Goal: Find specific page/section: Find specific page/section

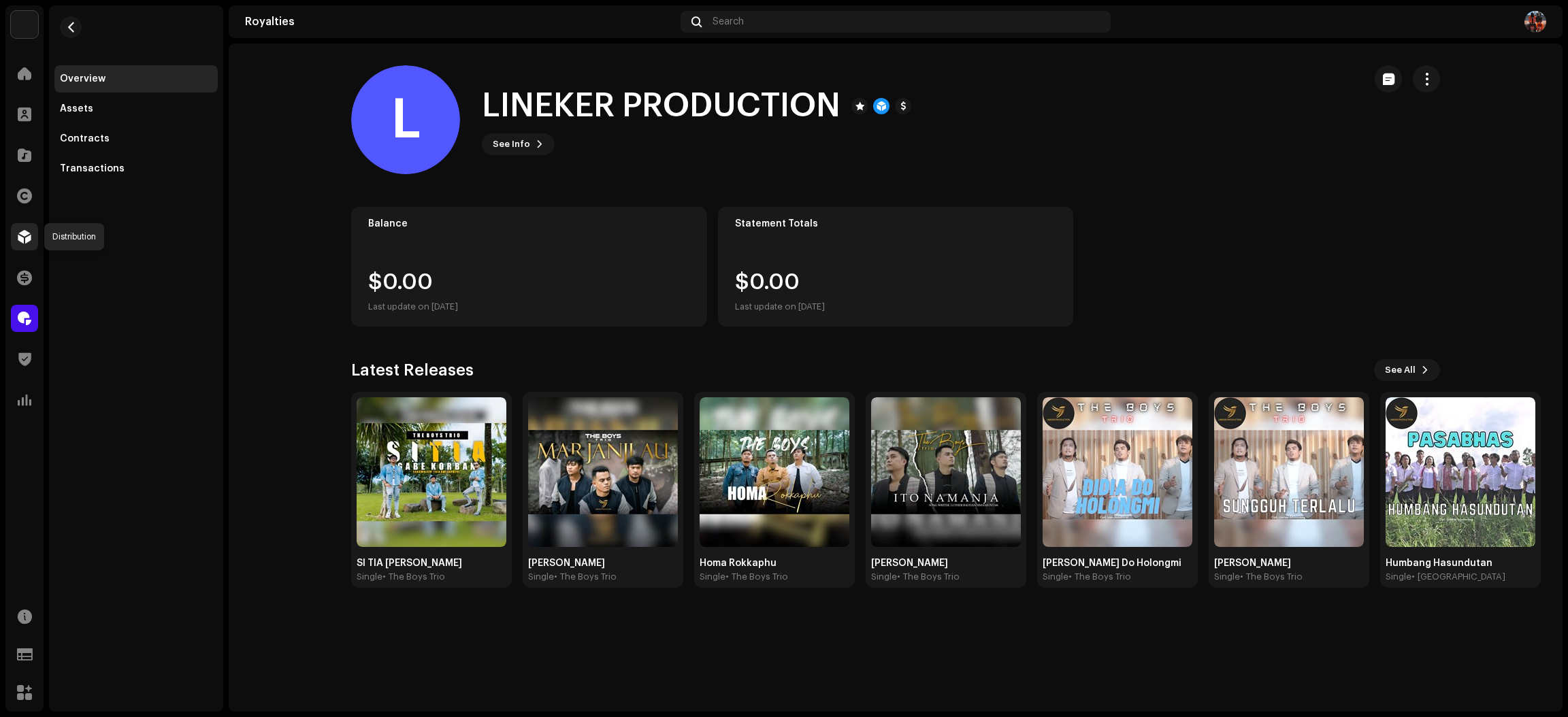
click at [22, 240] on span at bounding box center [24, 236] width 14 height 11
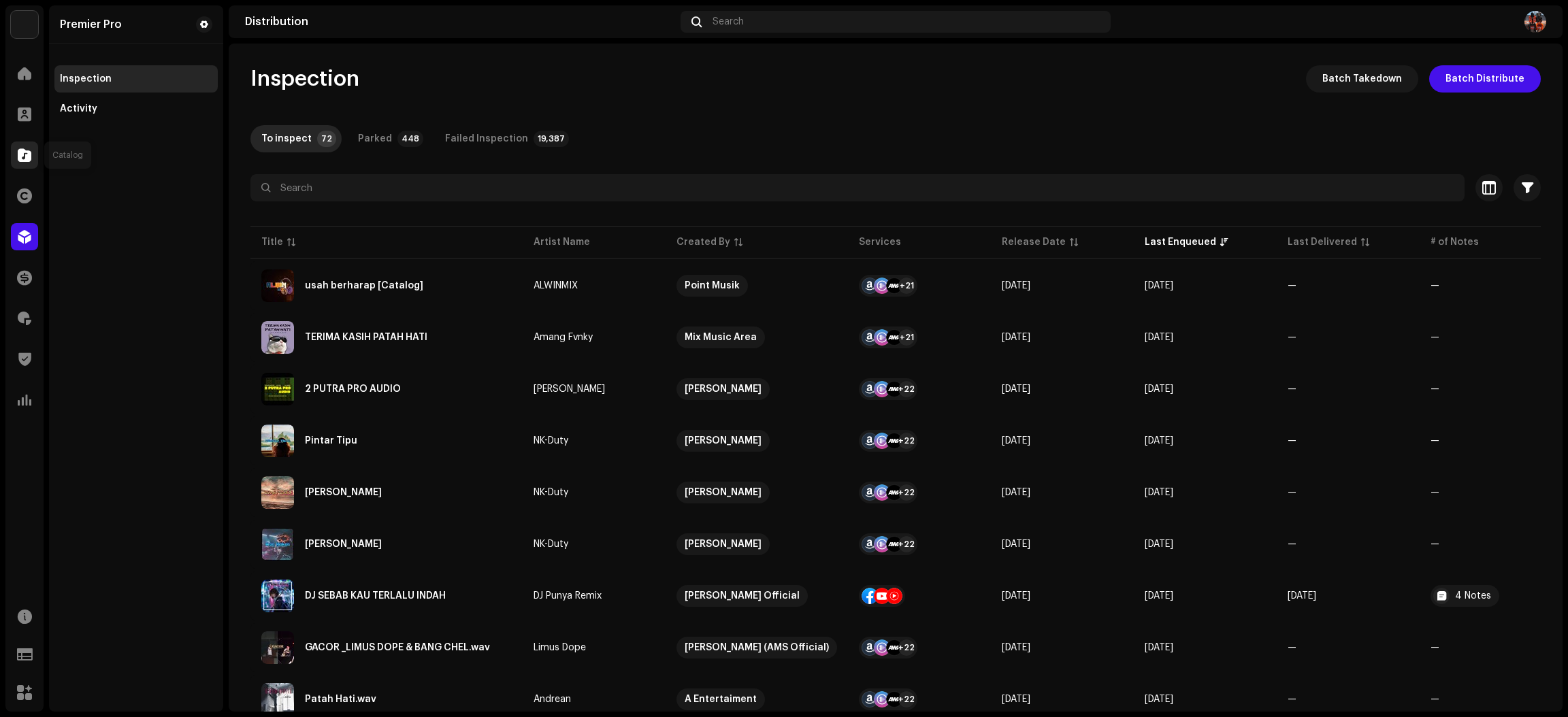
click at [15, 157] on div at bounding box center [24, 154] width 27 height 27
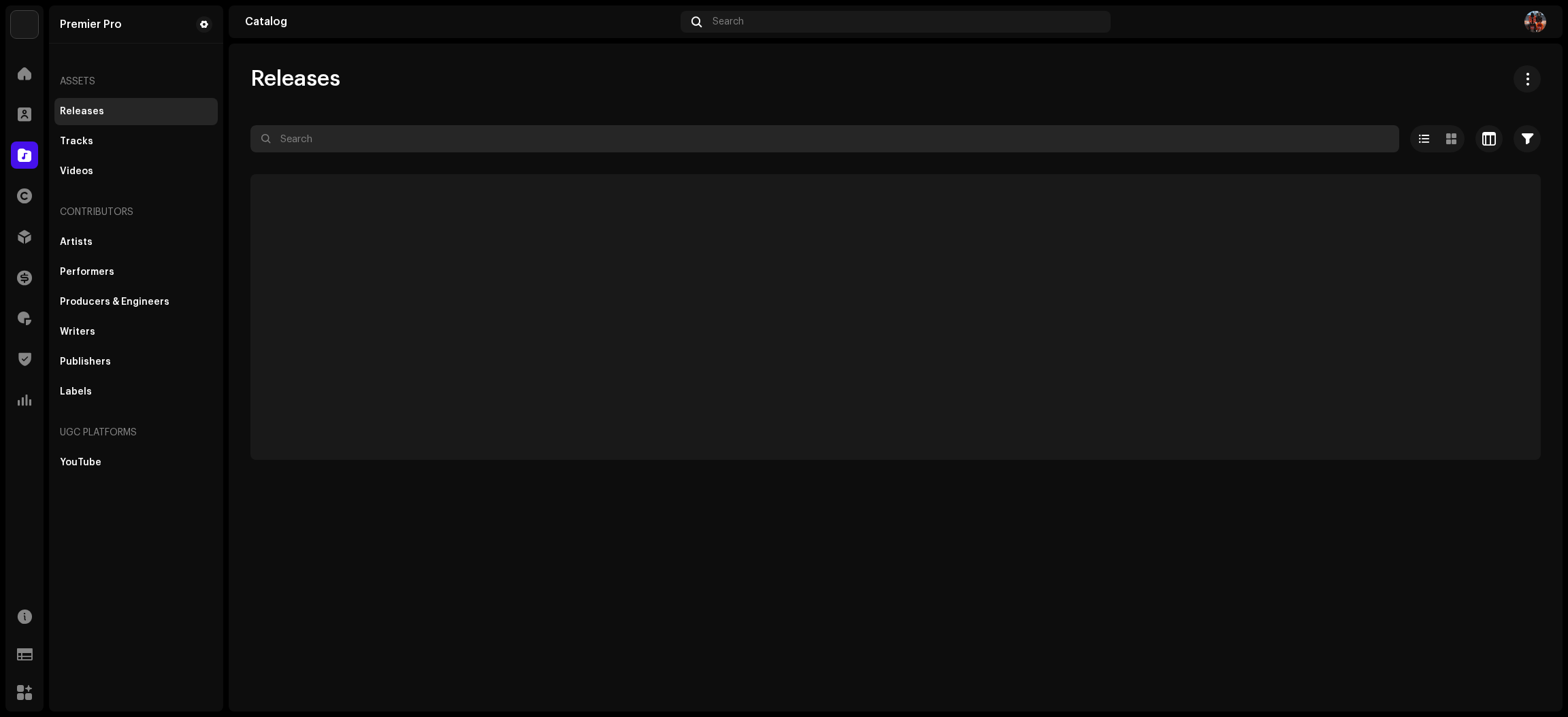
click at [338, 128] on input "text" at bounding box center [825, 138] width 1149 height 27
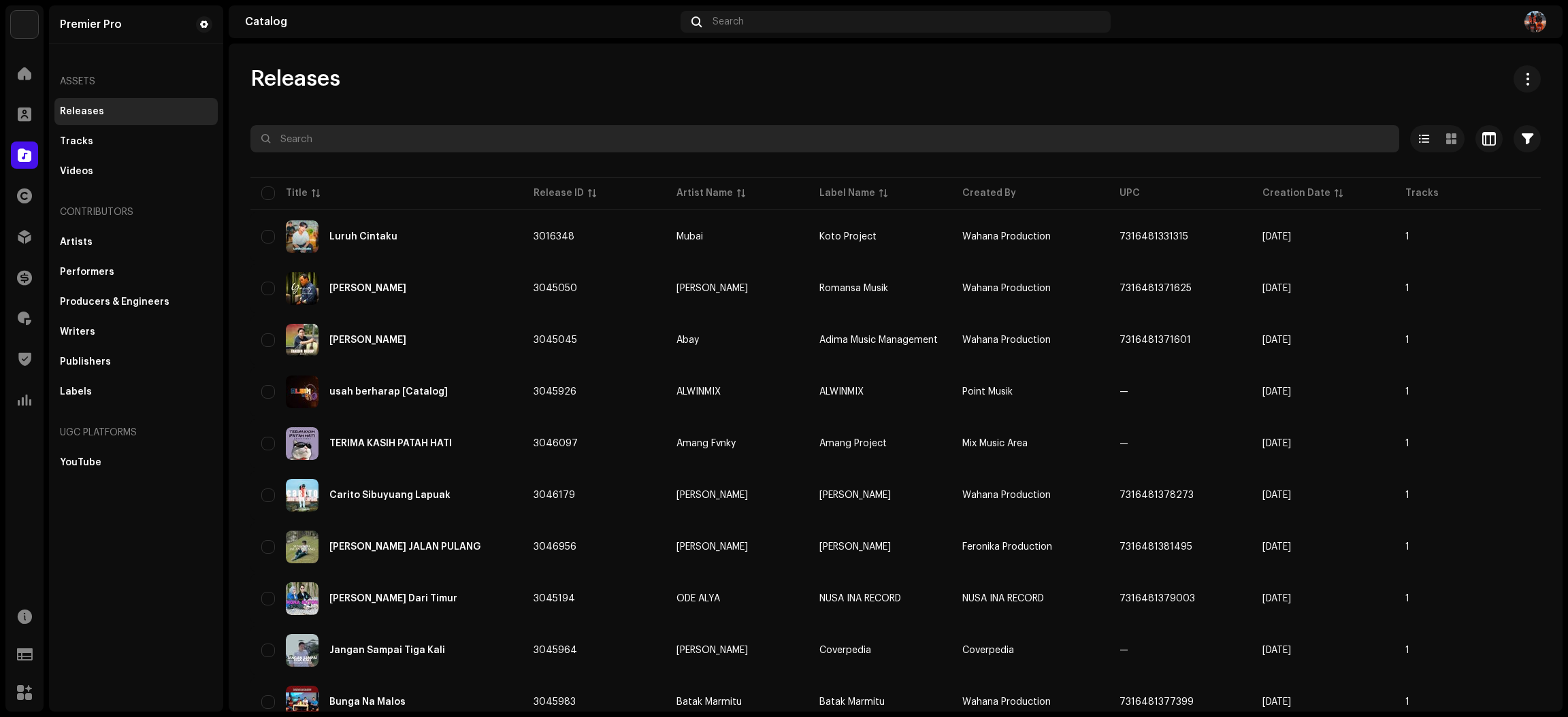
paste input "QZYFZ2366767"
type input "QZYFZ2366767"
